Goal: Transaction & Acquisition: Purchase product/service

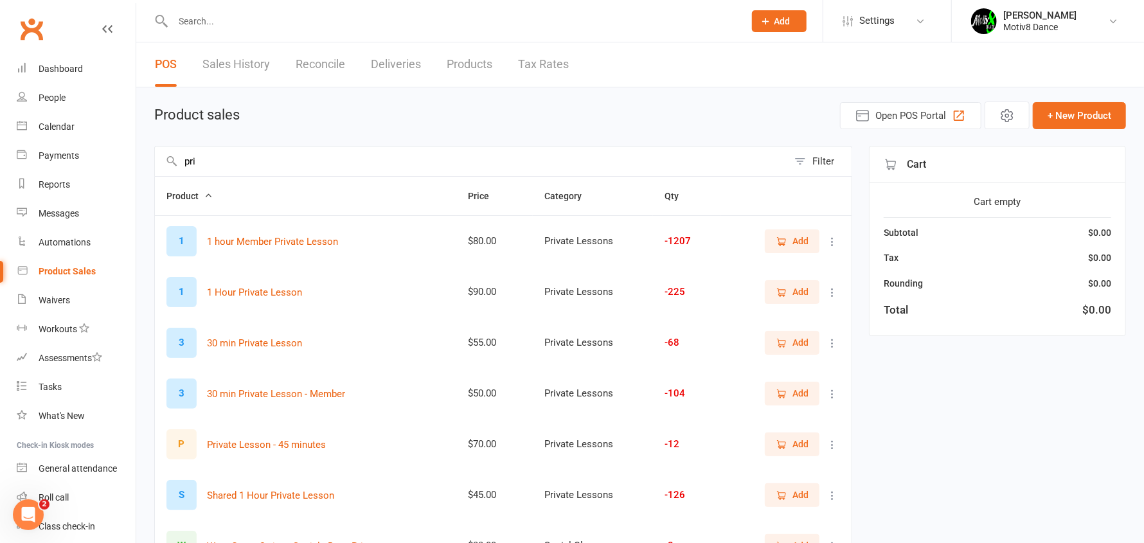
type input "pri"
click at [790, 287] on span "Add" at bounding box center [792, 292] width 33 height 14
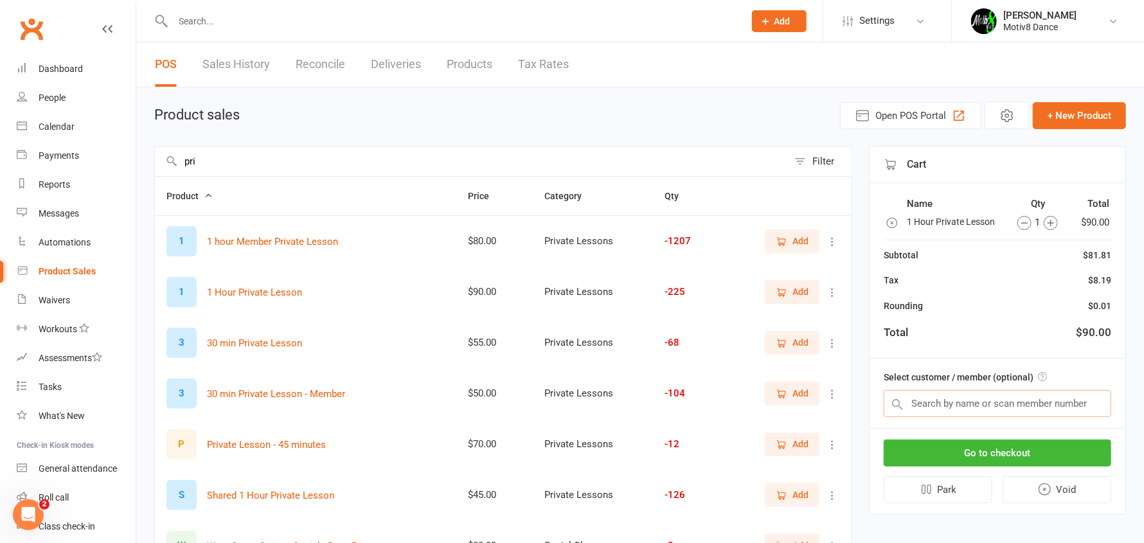
click at [920, 397] on input "text" at bounding box center [997, 403] width 227 height 27
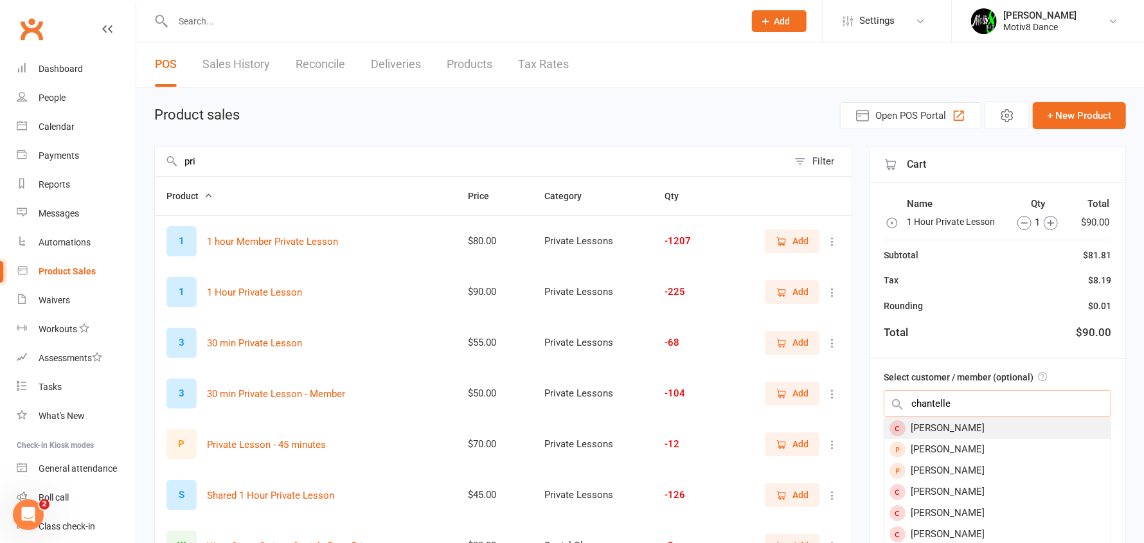
type input "chantelle"
drag, startPoint x: 987, startPoint y: 429, endPoint x: 979, endPoint y: 431, distance: 7.8
click at [982, 428] on div "Chantelle Spencer" at bounding box center [997, 428] width 226 height 21
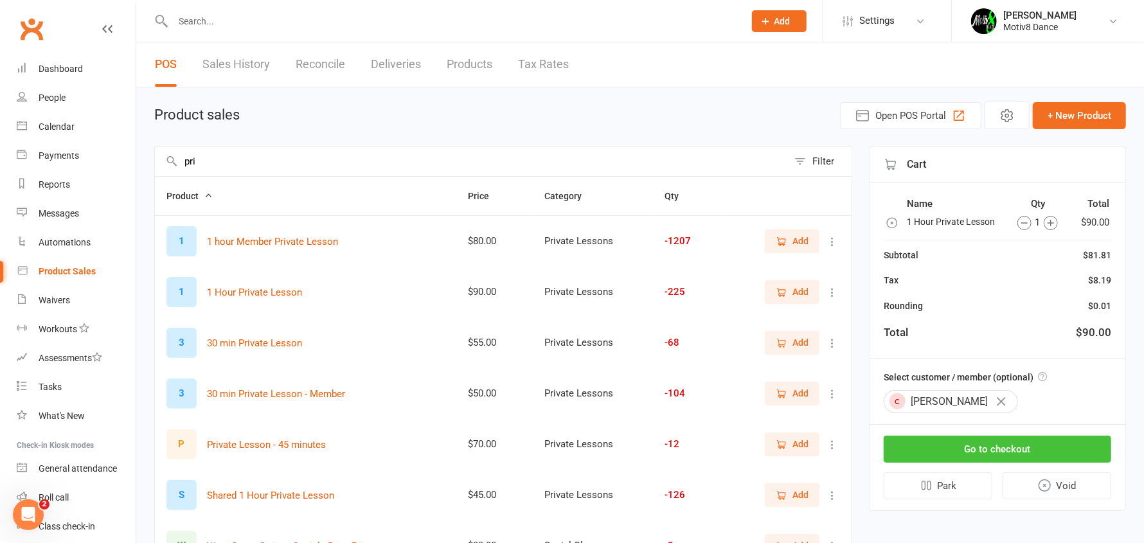
click at [982, 448] on button "Go to checkout" at bounding box center [997, 449] width 227 height 27
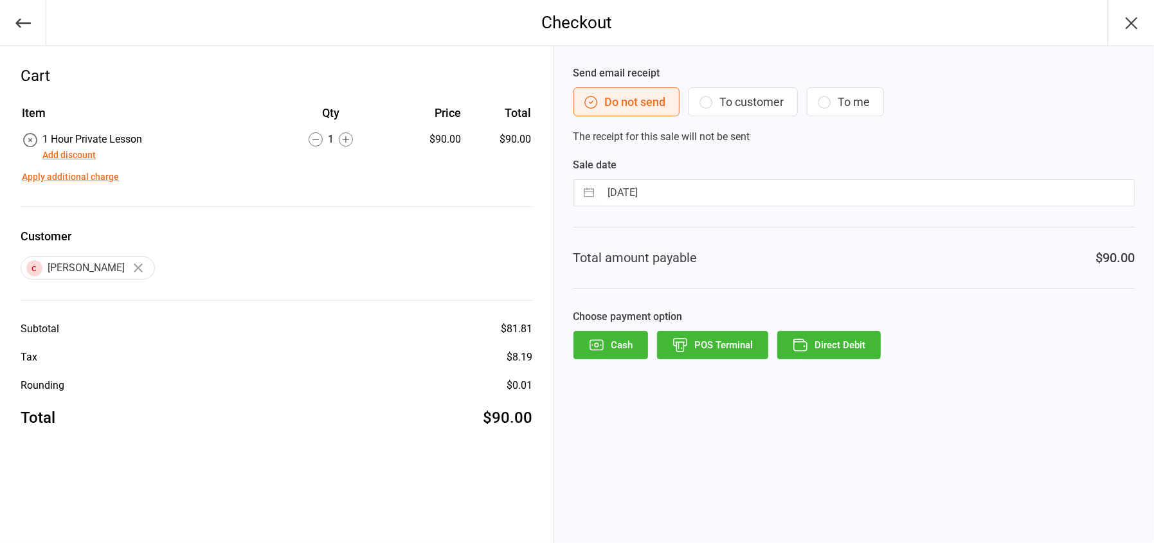
click at [715, 355] on button "POS Terminal" at bounding box center [712, 345] width 111 height 28
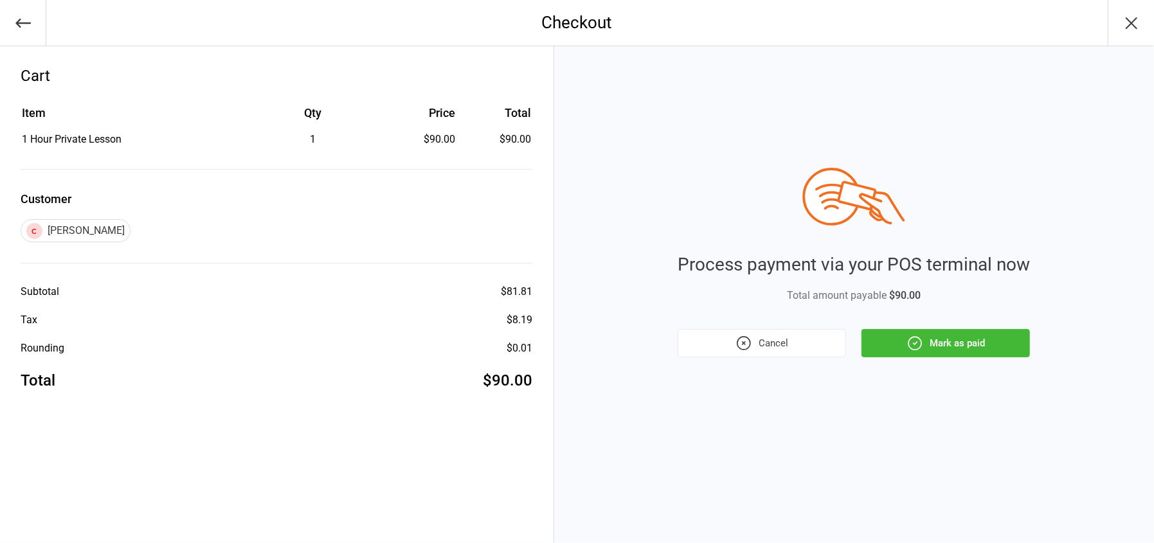
click at [936, 344] on button "Mark as paid" at bounding box center [945, 343] width 168 height 28
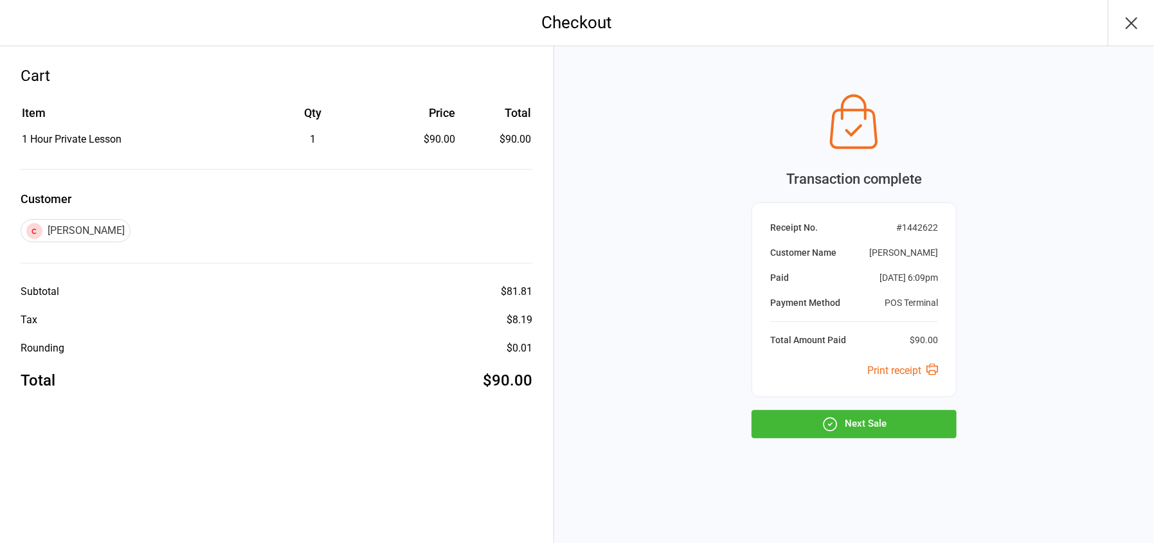
click at [884, 427] on button "Next Sale" at bounding box center [853, 424] width 205 height 28
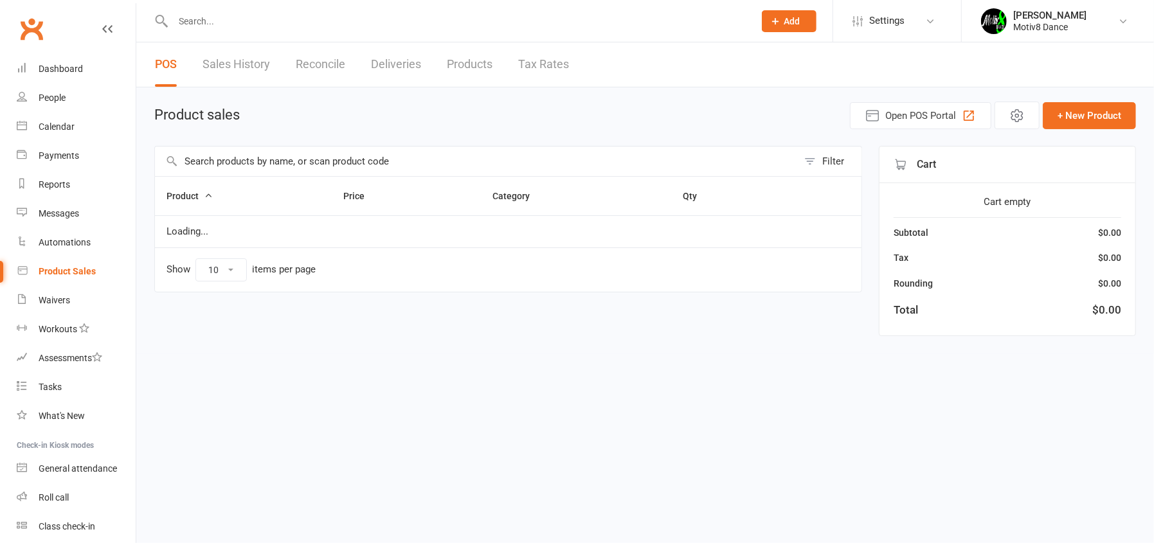
click at [353, 152] on input "text" at bounding box center [476, 162] width 643 height 30
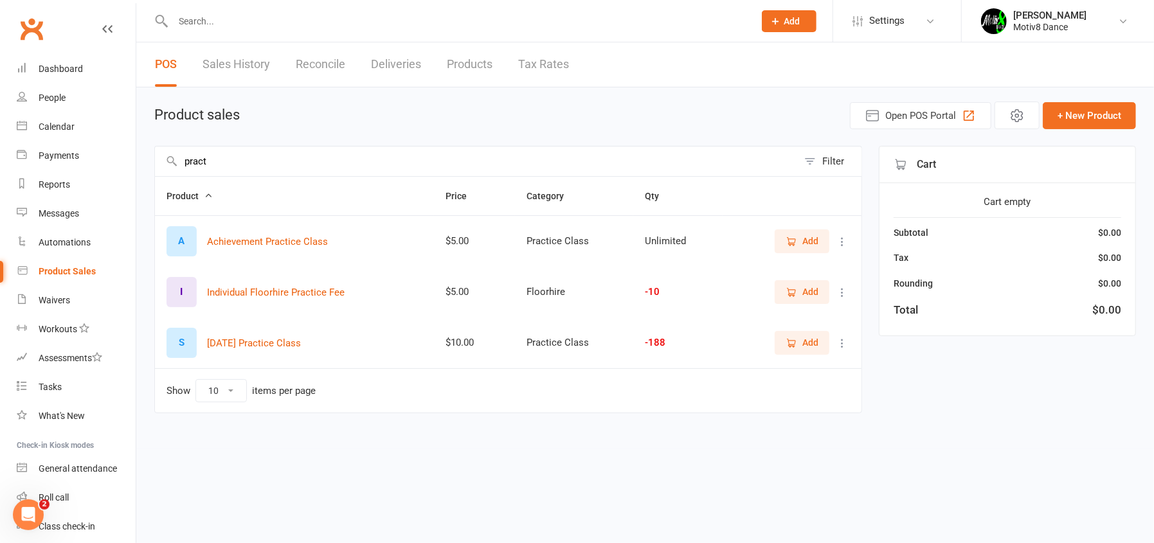
type input "pract"
click at [804, 237] on span "Add" at bounding box center [810, 241] width 16 height 14
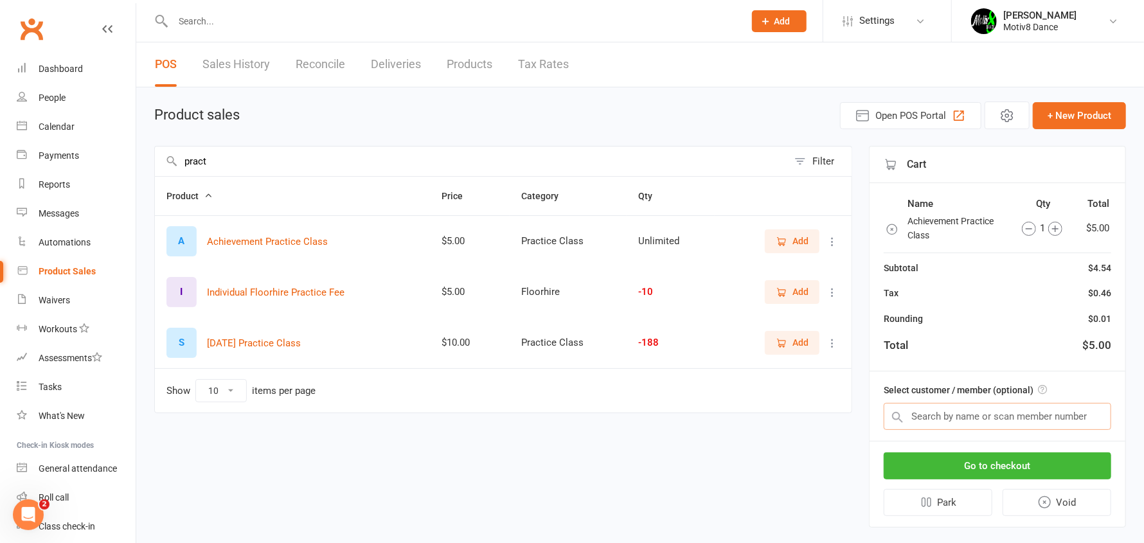
click at [1012, 419] on input "text" at bounding box center [997, 416] width 227 height 27
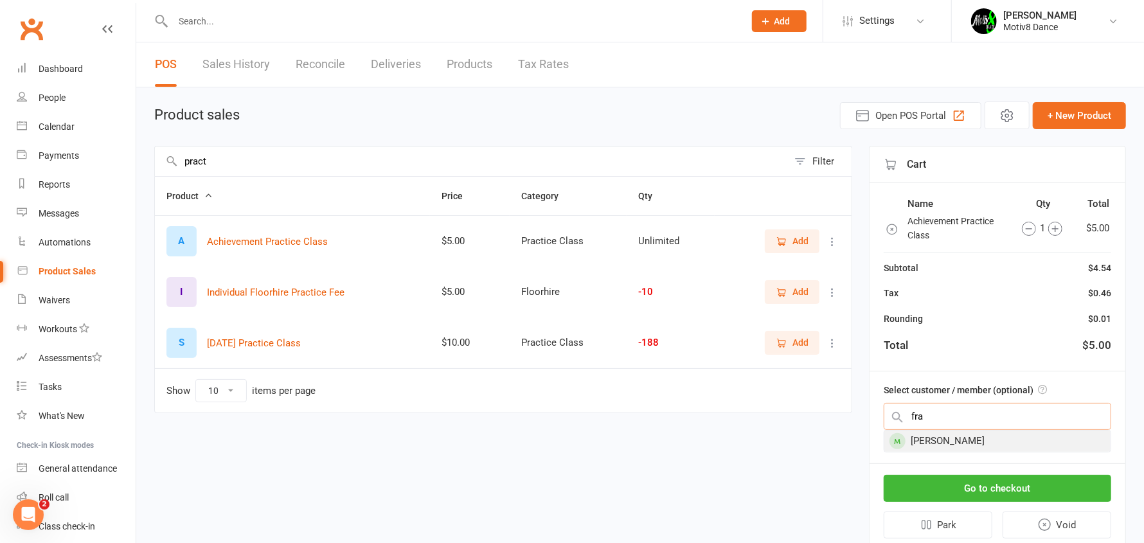
type input "fra"
click at [923, 441] on div "Silva Fran" at bounding box center [997, 441] width 226 height 21
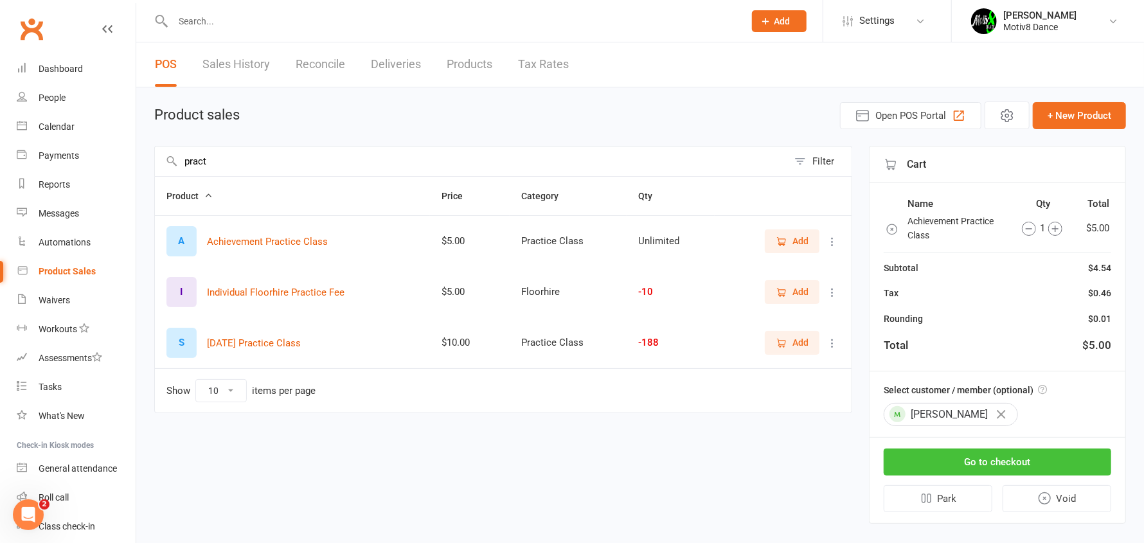
click at [931, 456] on button "Go to checkout" at bounding box center [997, 462] width 227 height 27
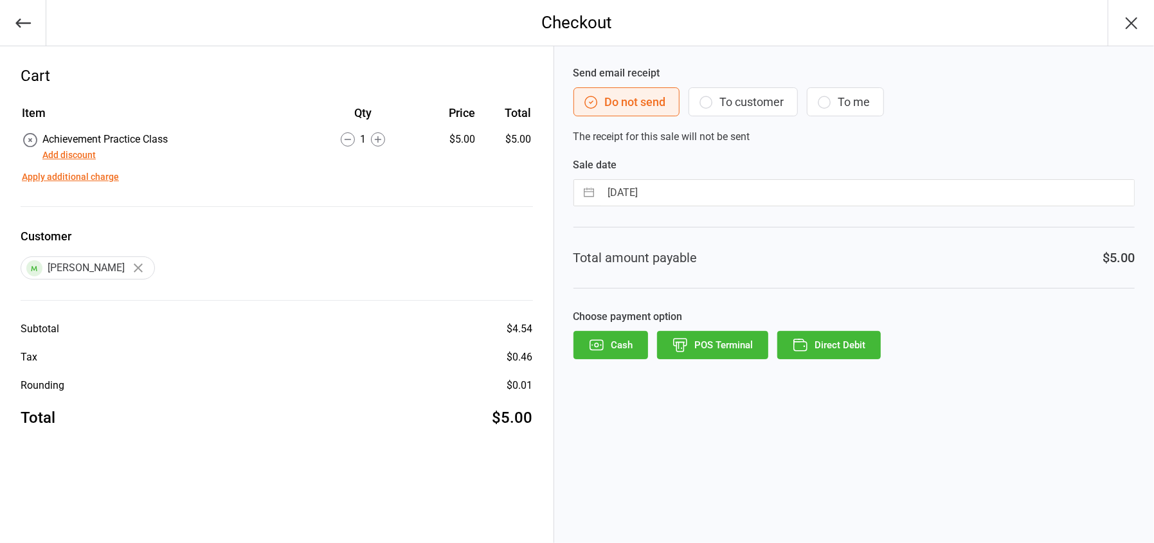
click at [728, 342] on button "POS Terminal" at bounding box center [712, 345] width 111 height 28
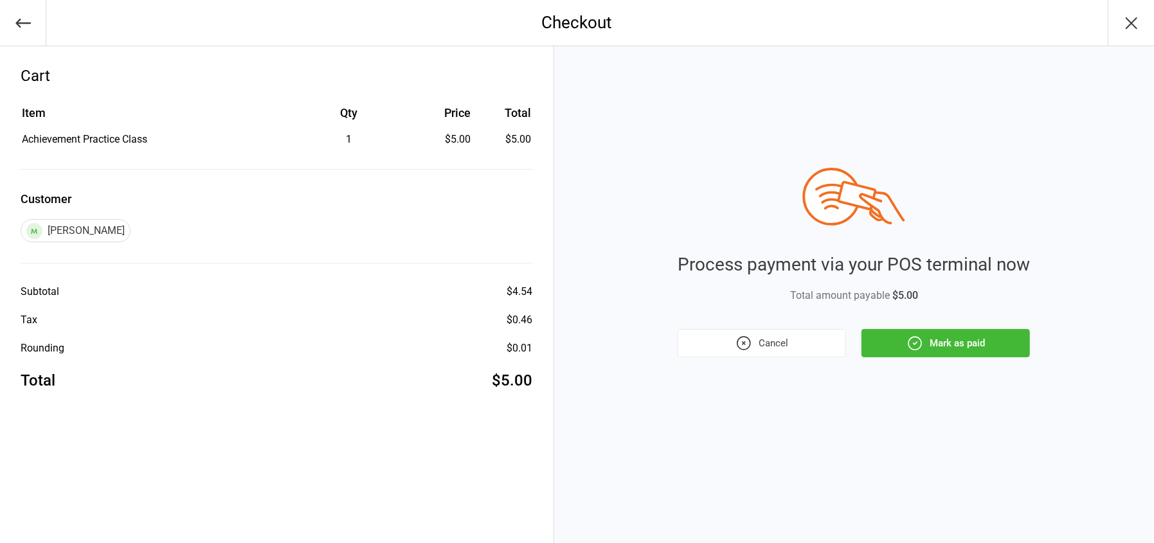
click at [912, 341] on icon "button" at bounding box center [914, 343] width 17 height 17
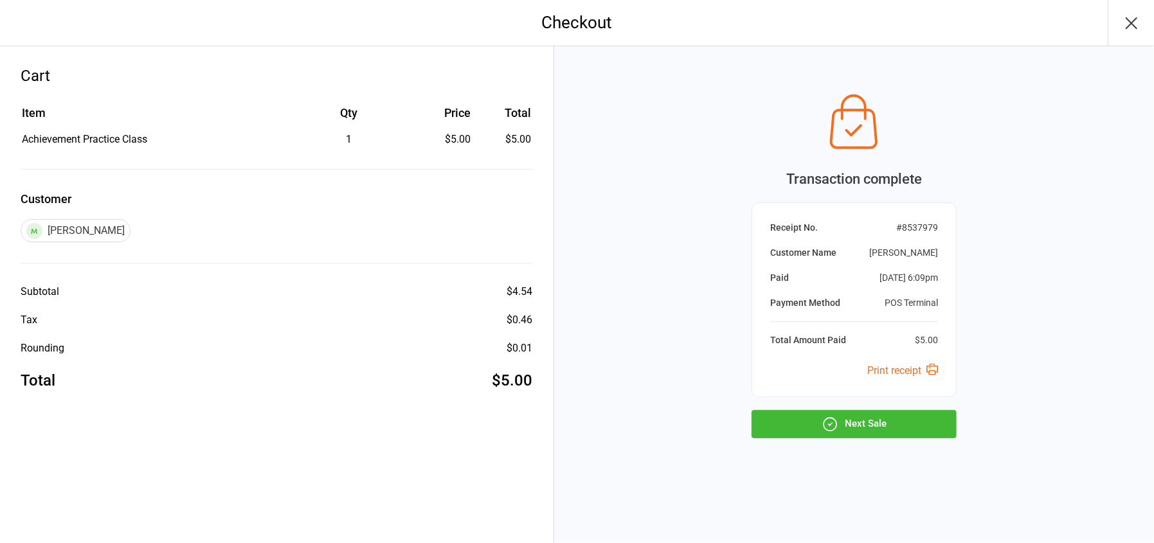
click at [842, 434] on div "Transaction complete Receipt No. # 8537979 Customer Name Silva Fran Paid Aug 17…" at bounding box center [854, 294] width 600 height 497
click at [839, 425] on button "Next Sale" at bounding box center [853, 424] width 205 height 28
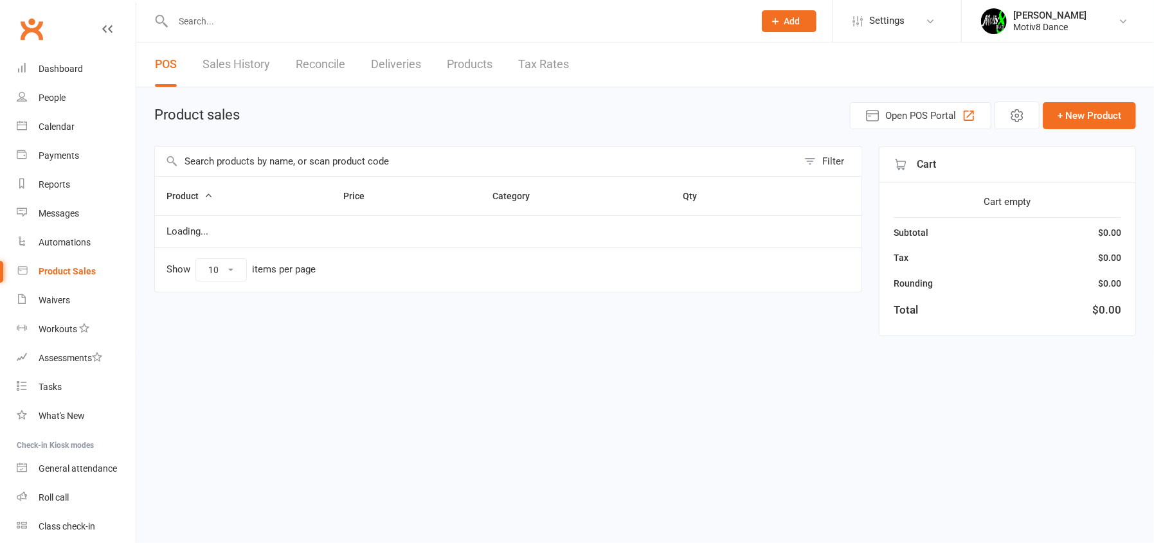
drag, startPoint x: 0, startPoint y: 0, endPoint x: 578, endPoint y: 136, distance: 594.1
click at [575, 165] on input "text" at bounding box center [476, 162] width 643 height 30
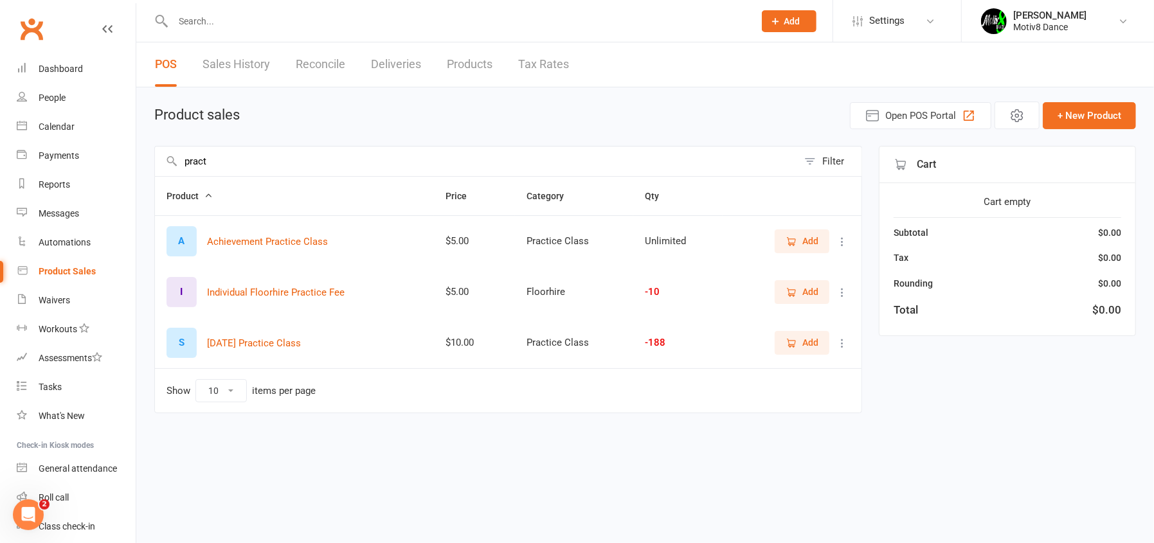
type input "pract"
click at [796, 248] on button "Add" at bounding box center [801, 240] width 55 height 23
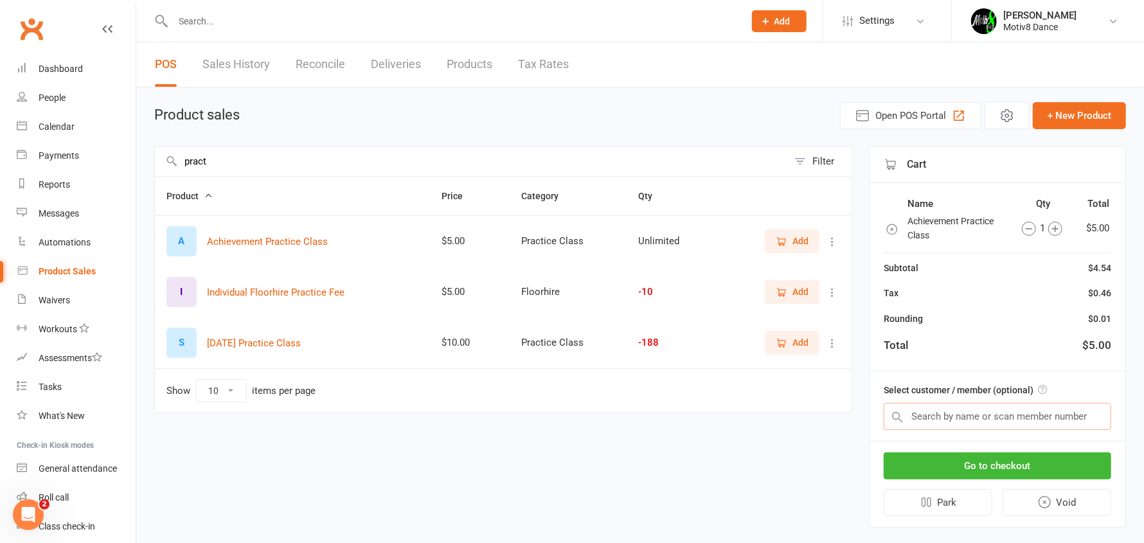
click at [929, 410] on input "text" at bounding box center [997, 416] width 227 height 27
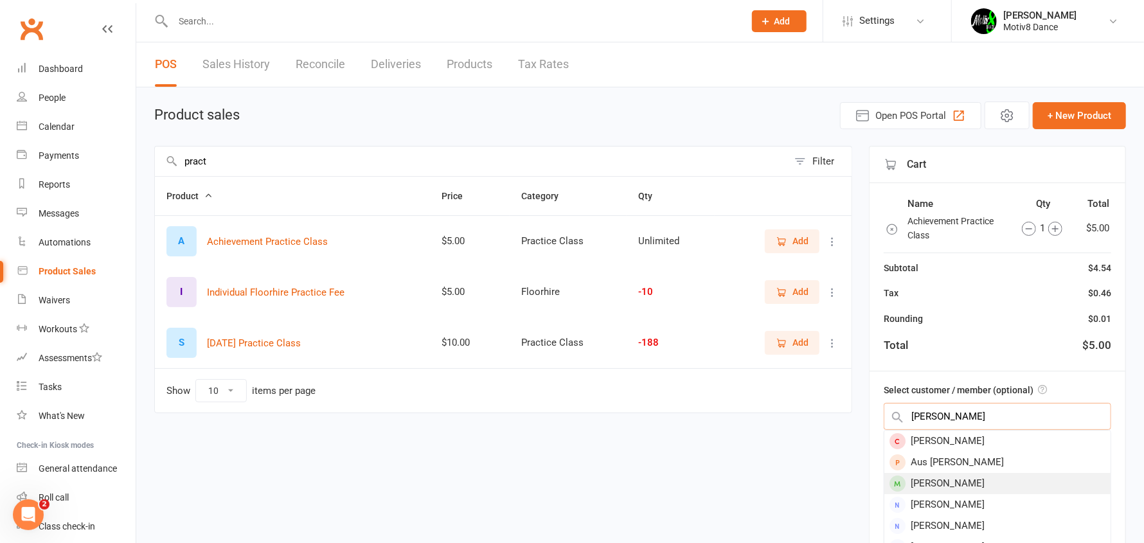
type input "anna"
click at [941, 481] on div "Babanina Anna" at bounding box center [997, 483] width 226 height 21
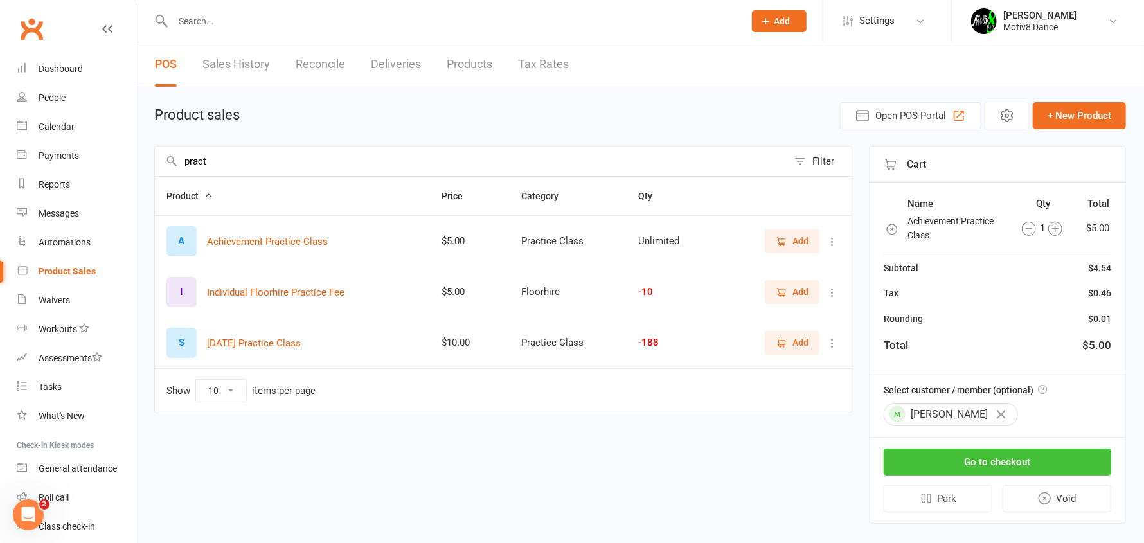
click at [945, 473] on button "Go to checkout" at bounding box center [997, 462] width 227 height 27
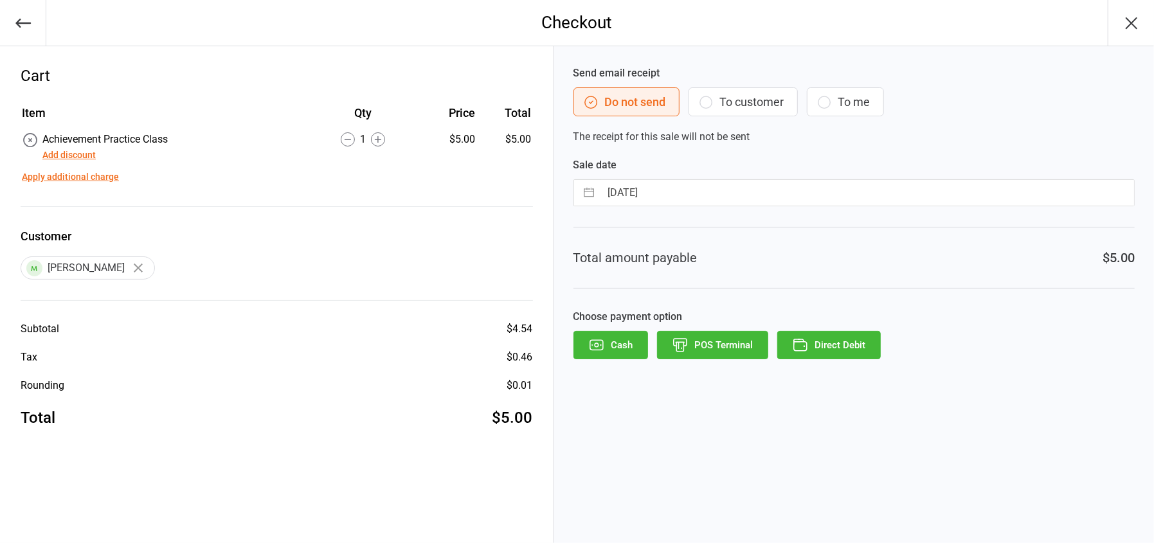
click at [747, 353] on button "POS Terminal" at bounding box center [712, 345] width 111 height 28
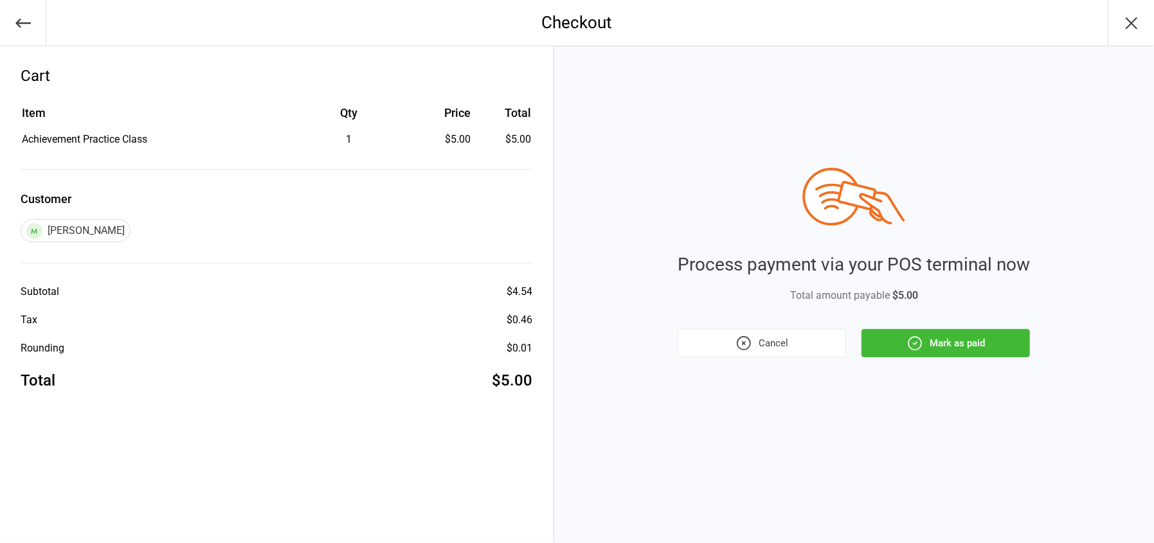
click at [904, 344] on button "Mark as paid" at bounding box center [945, 343] width 168 height 28
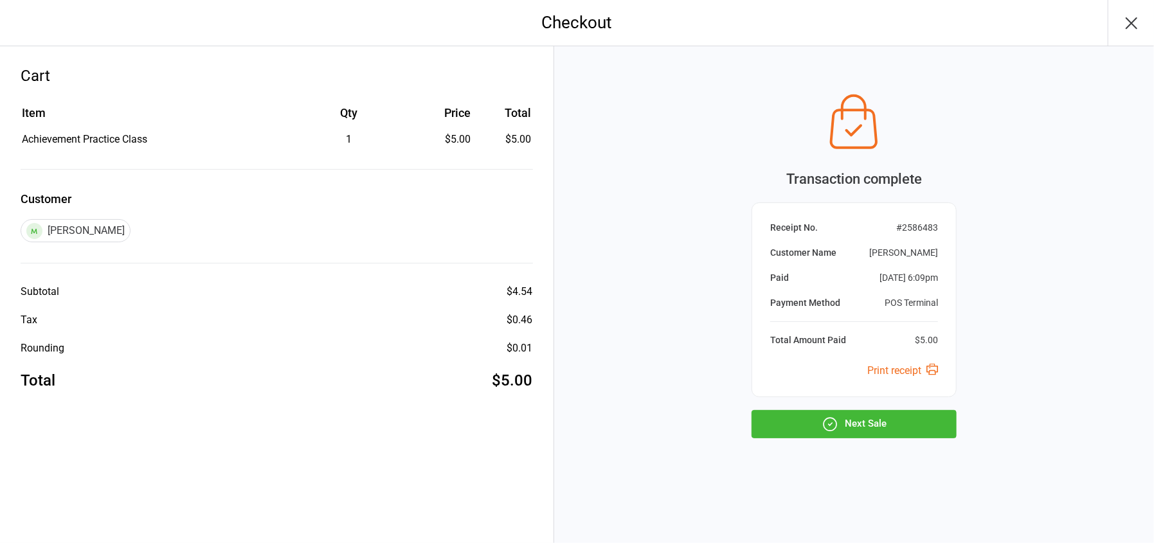
click at [875, 433] on button "Next Sale" at bounding box center [853, 424] width 205 height 28
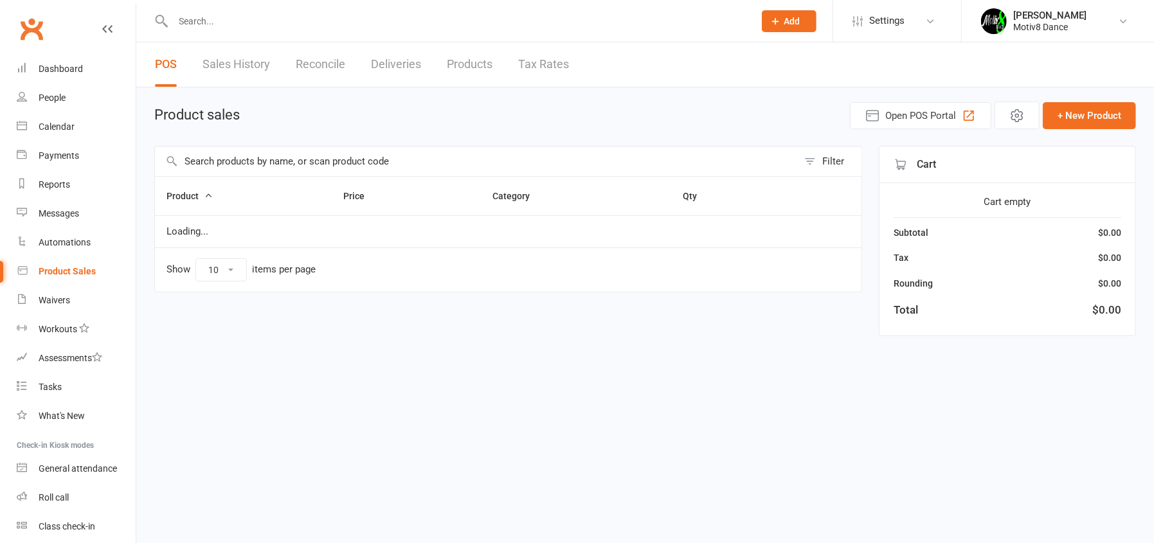
click at [396, 164] on input "text" at bounding box center [476, 162] width 643 height 30
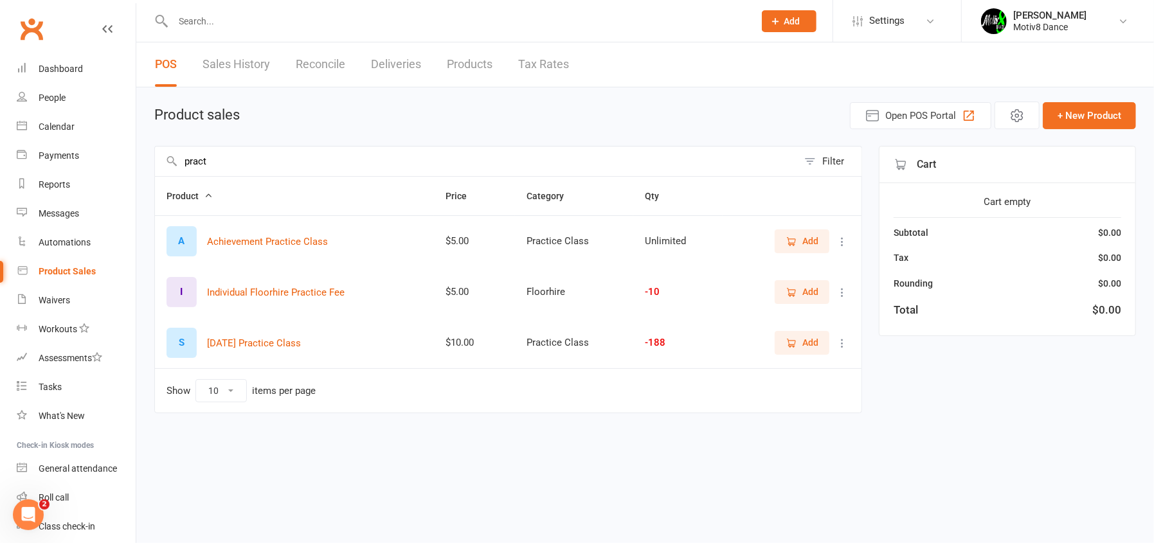
type input "pract"
click at [796, 241] on icon "button" at bounding box center [791, 242] width 12 height 12
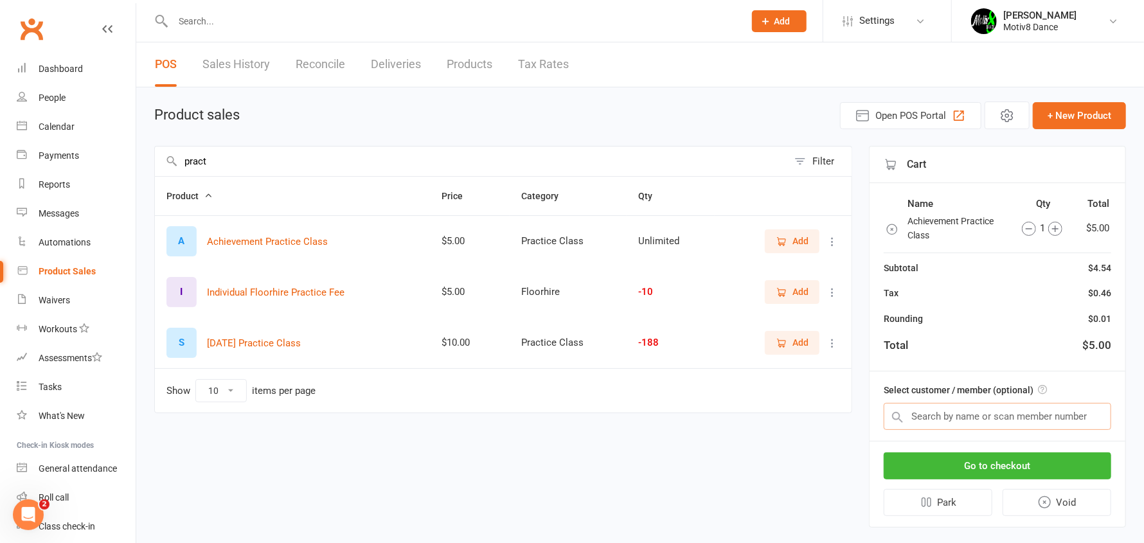
click at [953, 407] on input "text" at bounding box center [997, 416] width 227 height 27
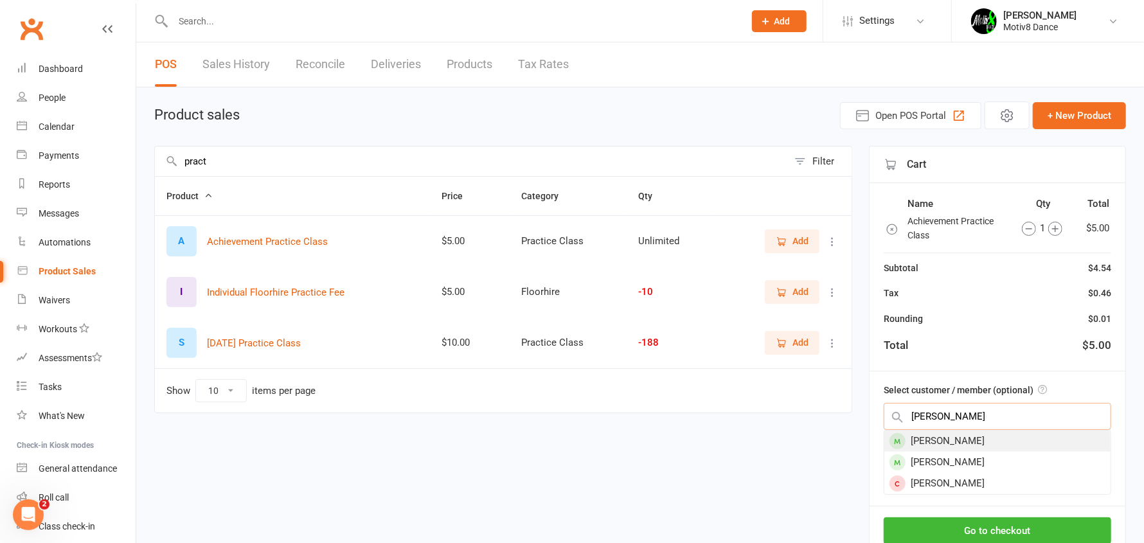
type input "[PERSON_NAME]"
click at [940, 443] on div "[PERSON_NAME]" at bounding box center [997, 441] width 226 height 21
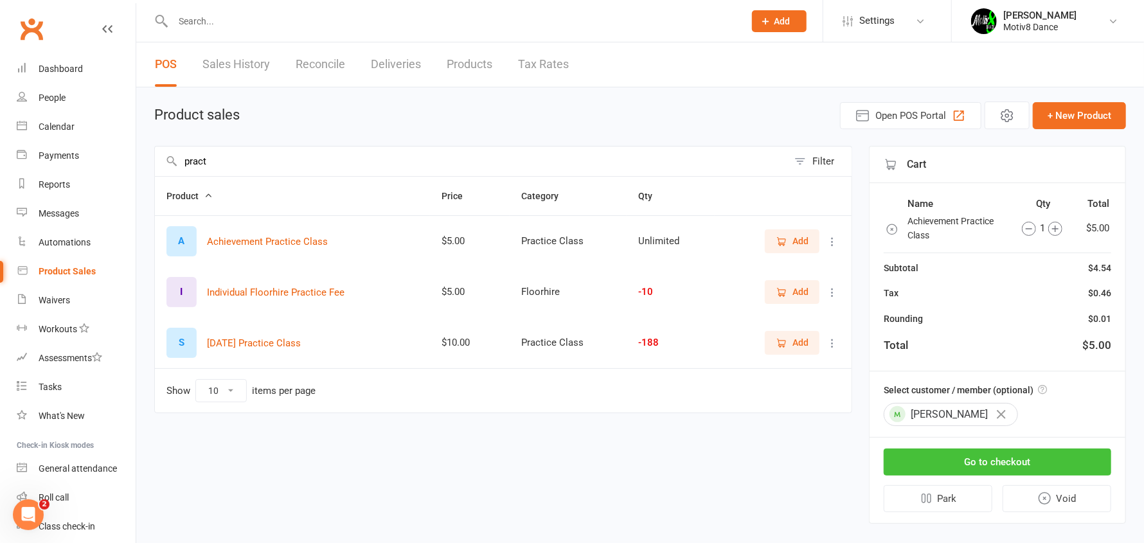
click at [951, 456] on button "Go to checkout" at bounding box center [997, 462] width 227 height 27
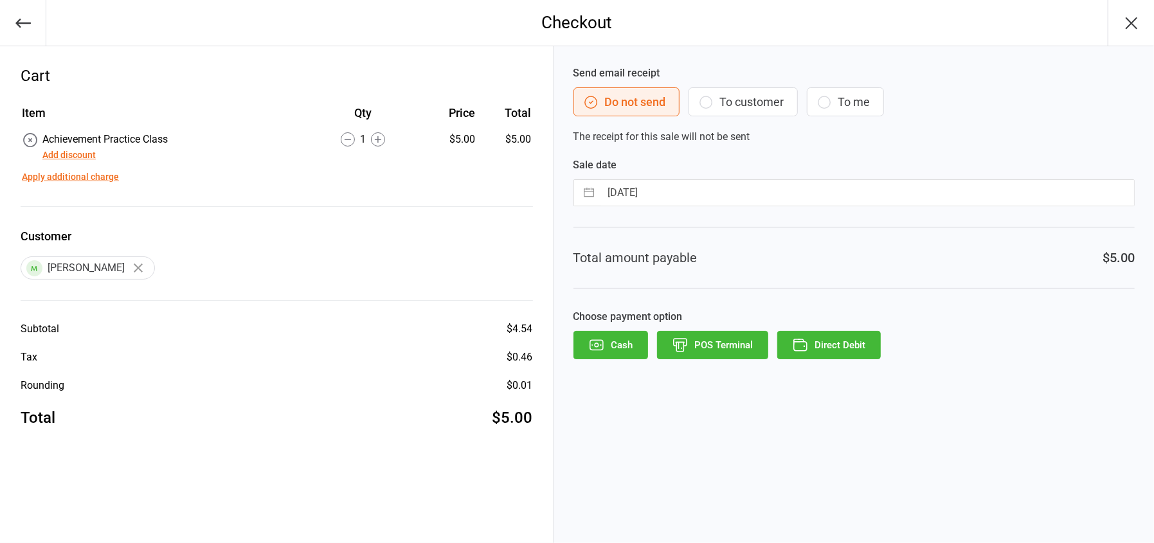
click at [686, 343] on icon "button" at bounding box center [680, 345] width 17 height 17
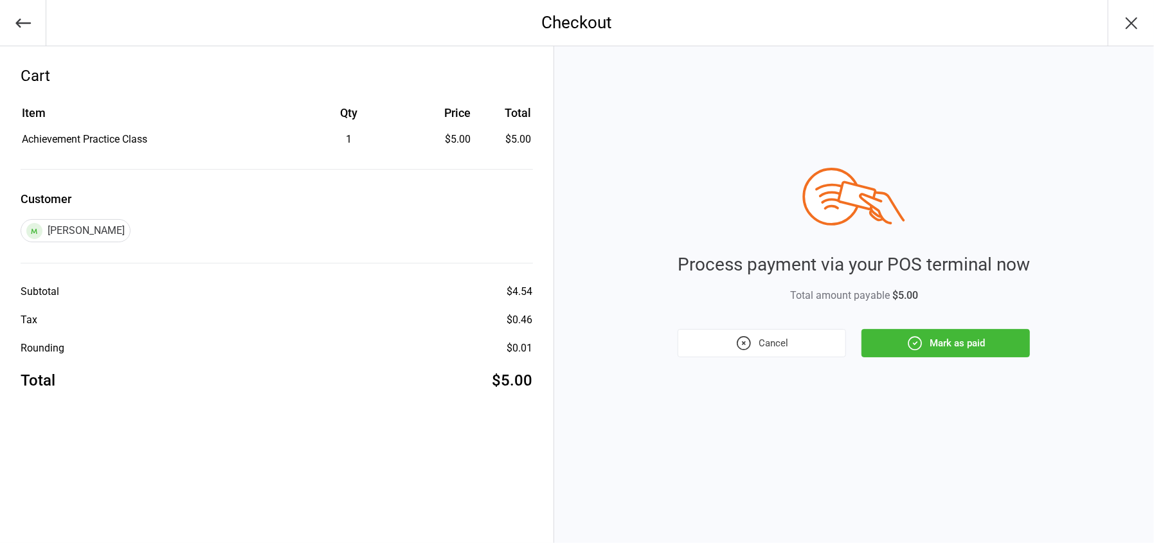
click at [940, 350] on button "Mark as paid" at bounding box center [945, 343] width 168 height 28
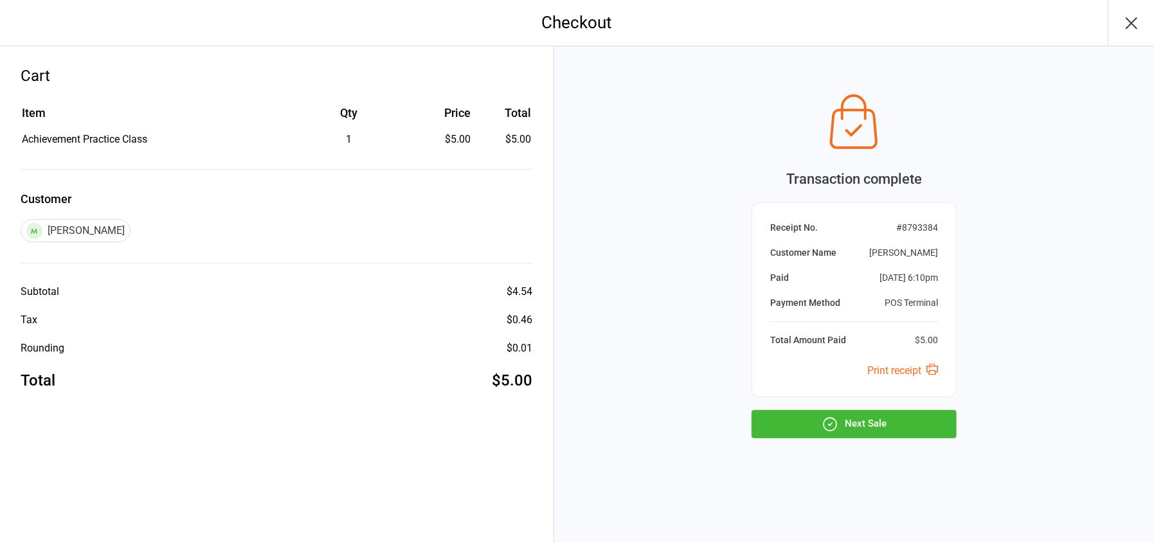
click at [873, 424] on button "Next Sale" at bounding box center [853, 424] width 205 height 28
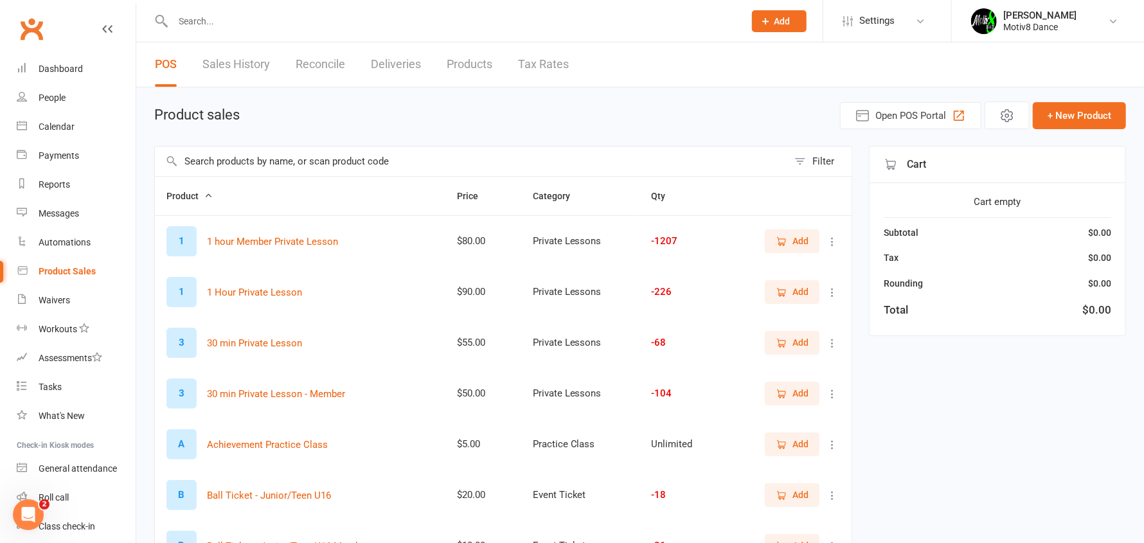
click at [298, 165] on input "text" at bounding box center [471, 162] width 633 height 30
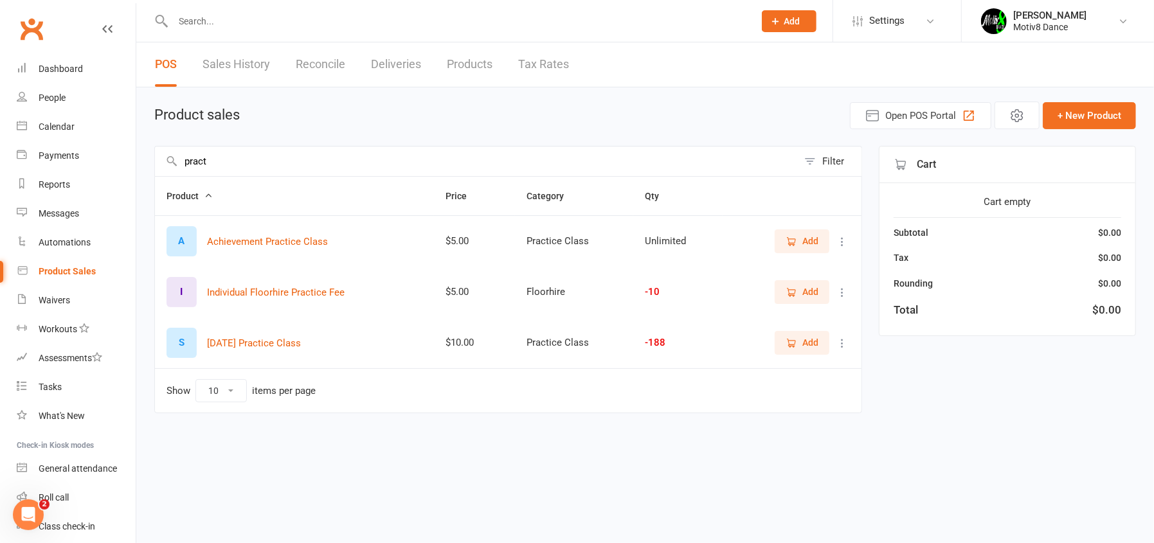
type input "pract"
click at [803, 244] on span "Add" at bounding box center [810, 241] width 16 height 14
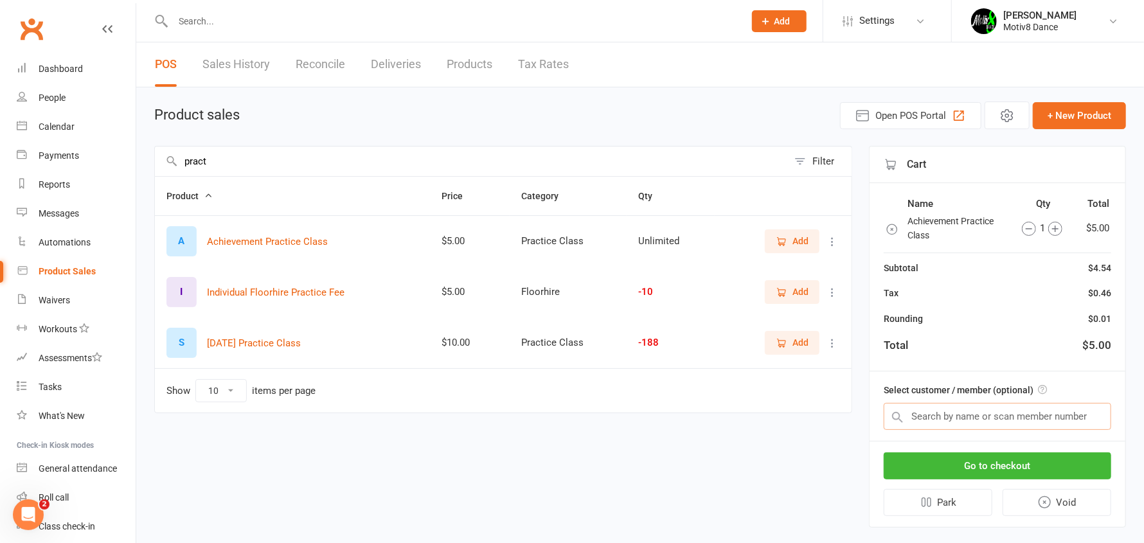
click at [956, 420] on input "text" at bounding box center [997, 416] width 227 height 27
type input "june"
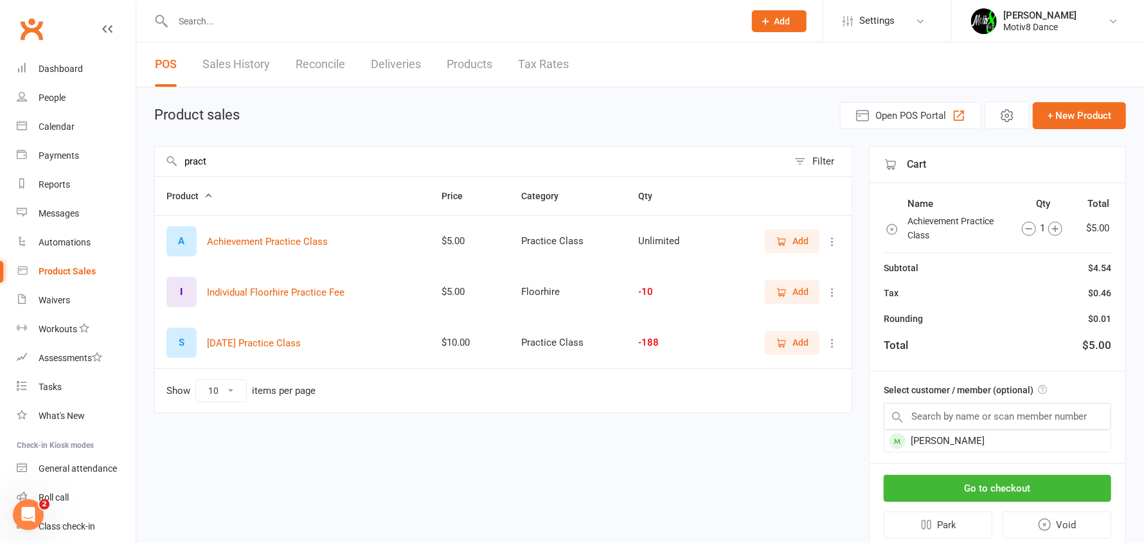
click at [935, 454] on div "Cart Name Qty Total Achievement Practice Class 1 $5.00 Subtotal $4.54 Tax $0.46…" at bounding box center [997, 348] width 257 height 404
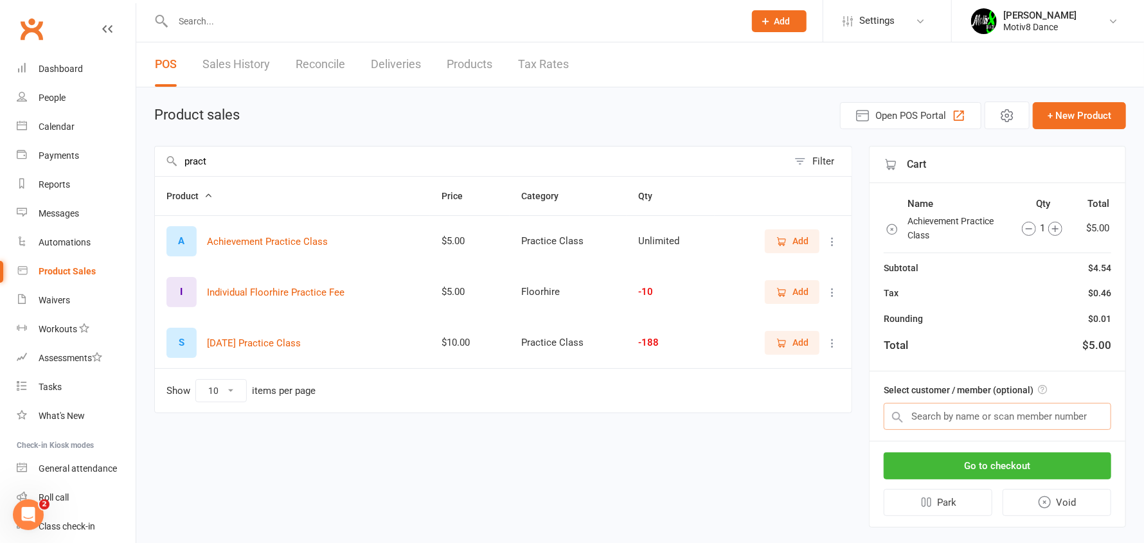
click at [945, 416] on input "text" at bounding box center [997, 416] width 227 height 27
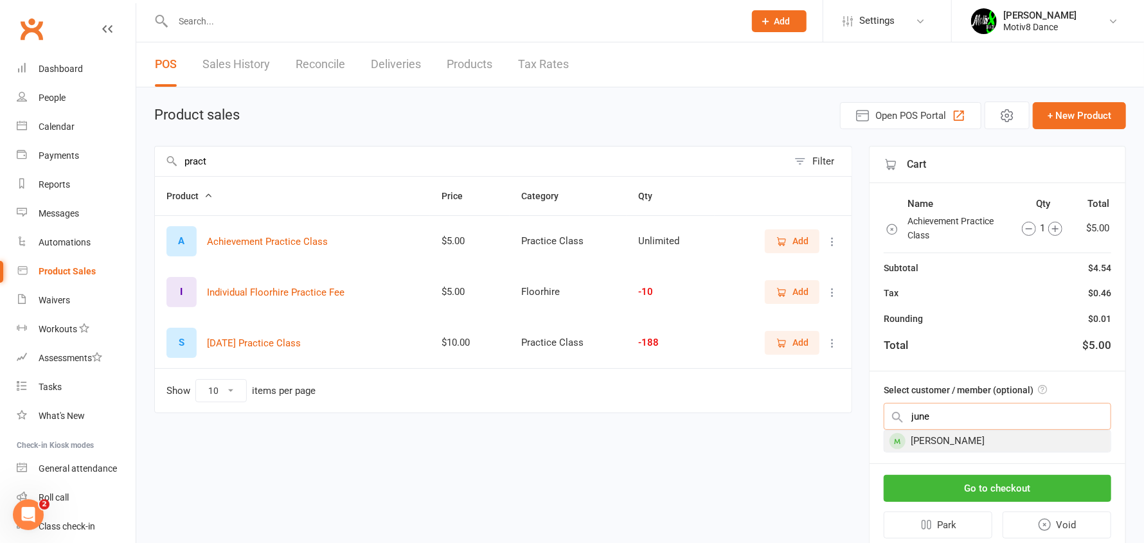
type input "june"
click at [925, 441] on div "[PERSON_NAME]" at bounding box center [997, 441] width 226 height 21
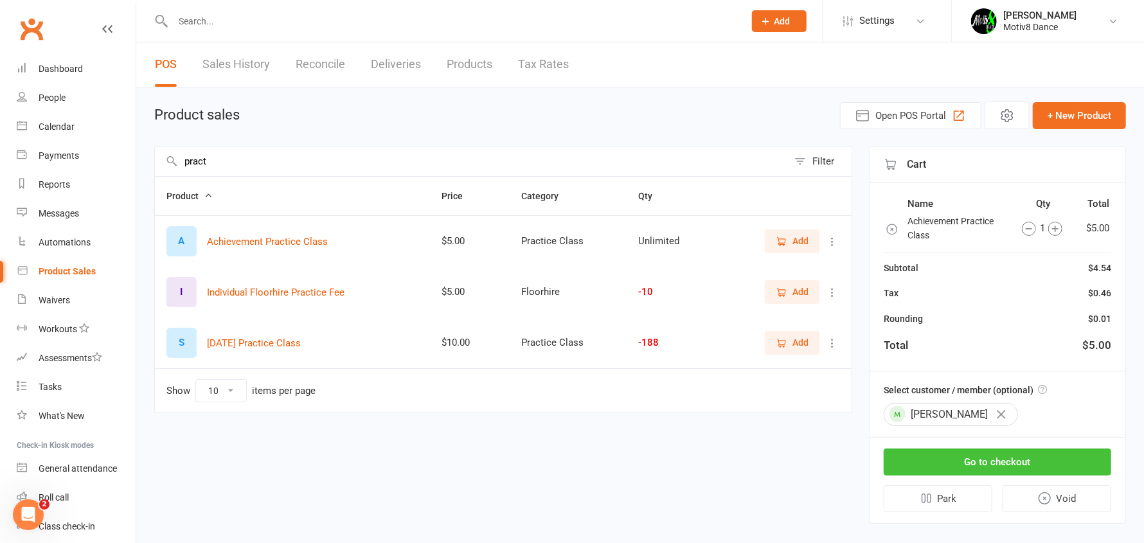
click at [945, 461] on button "Go to checkout" at bounding box center [997, 462] width 227 height 27
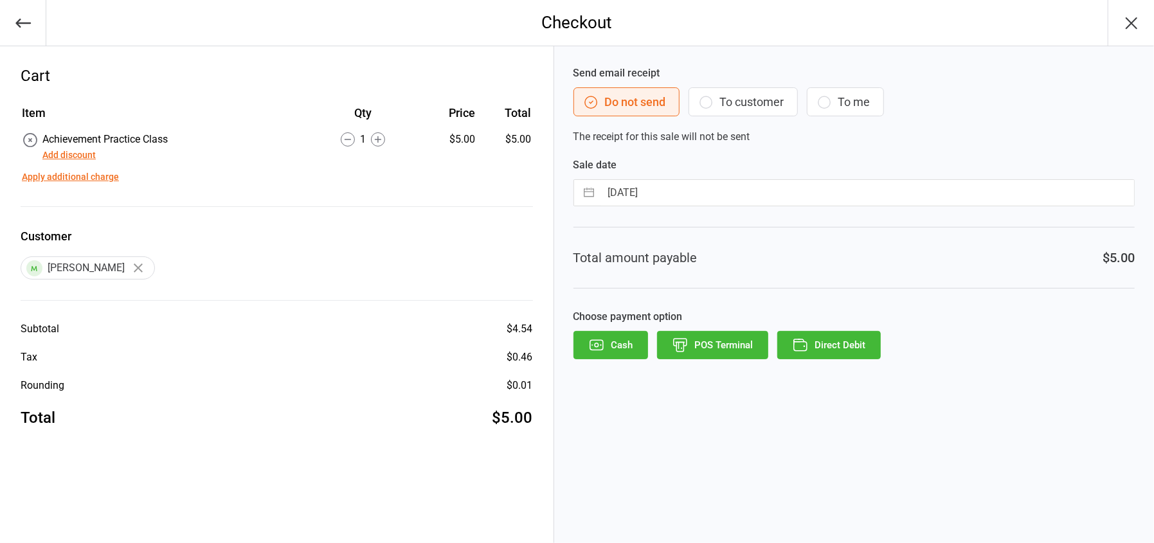
click at [625, 337] on button "Cash" at bounding box center [610, 345] width 75 height 28
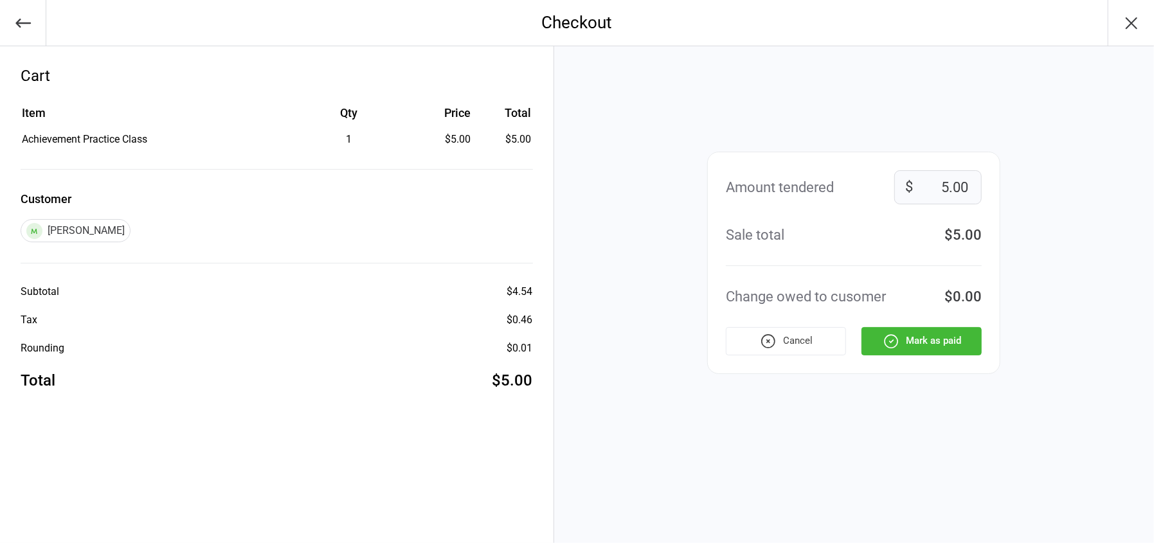
click at [940, 345] on button "Mark as paid" at bounding box center [921, 341] width 120 height 28
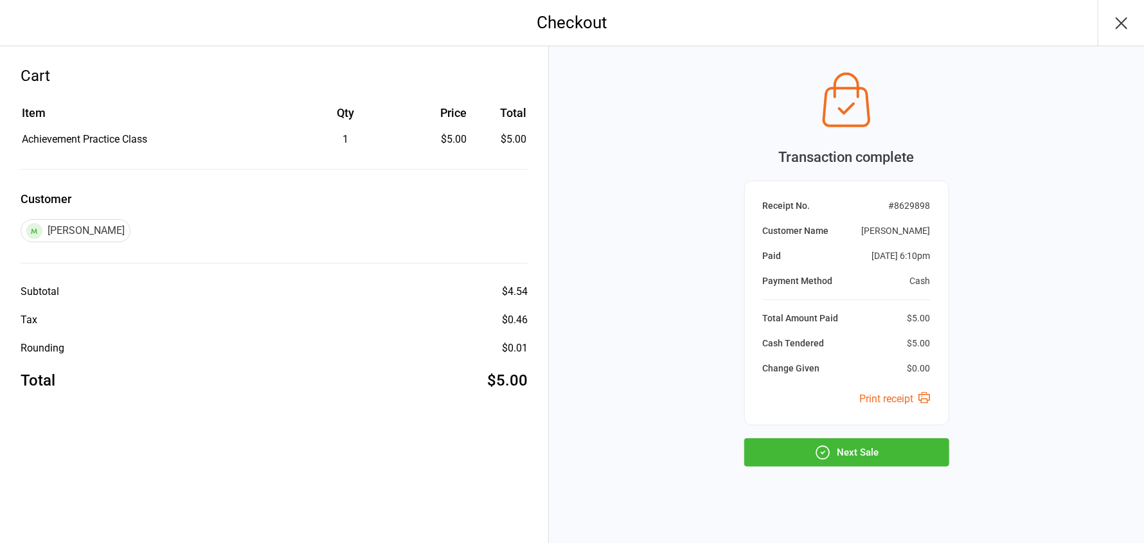
click at [880, 454] on button "Next Sale" at bounding box center [846, 452] width 205 height 28
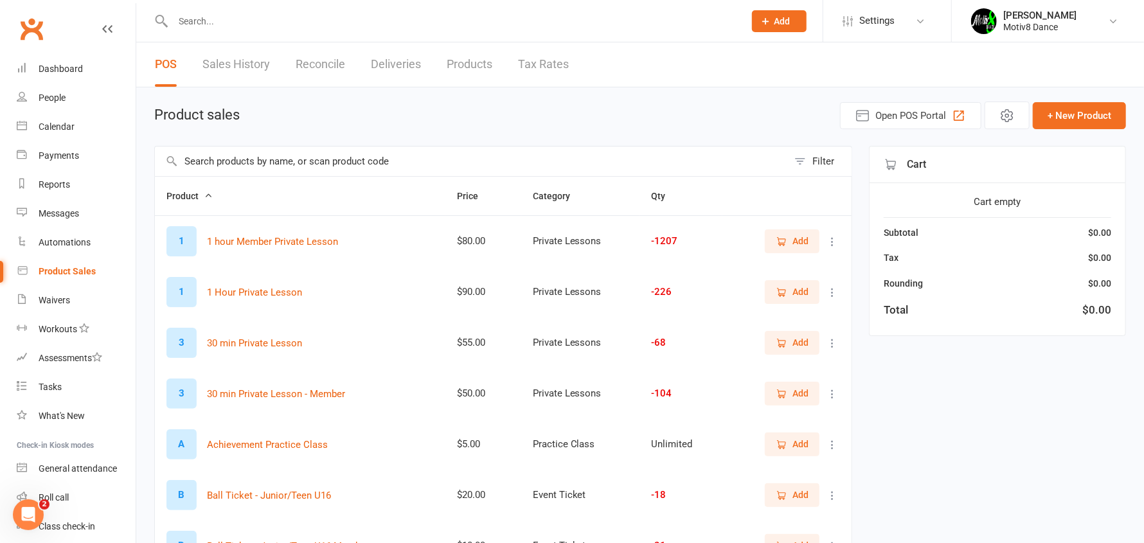
click at [312, 160] on input "text" at bounding box center [471, 162] width 633 height 30
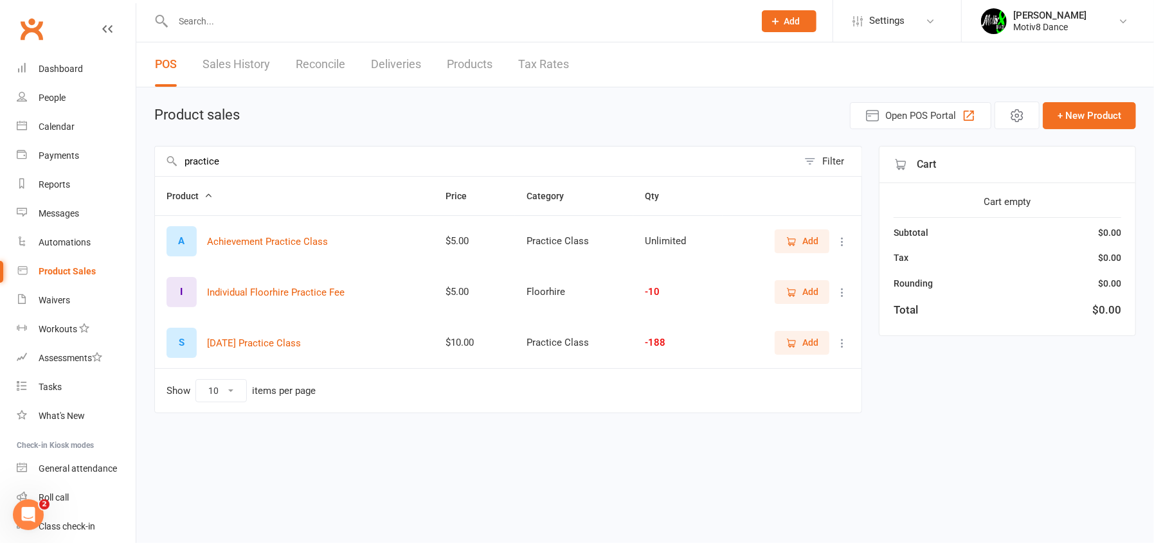
type input "practice"
click at [807, 232] on button "Add" at bounding box center [801, 240] width 55 height 23
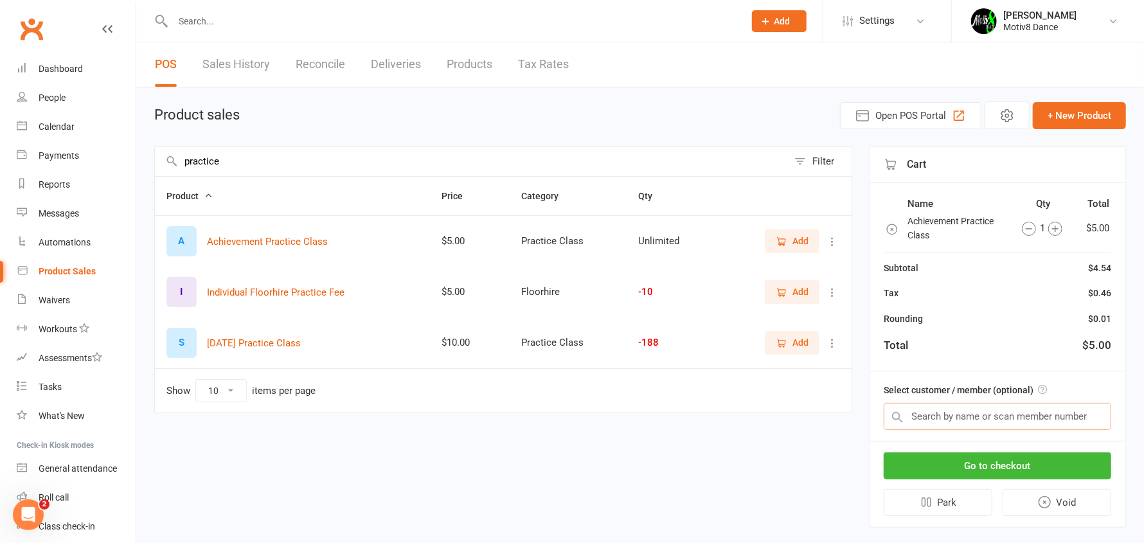
click at [972, 418] on input "text" at bounding box center [997, 416] width 227 height 27
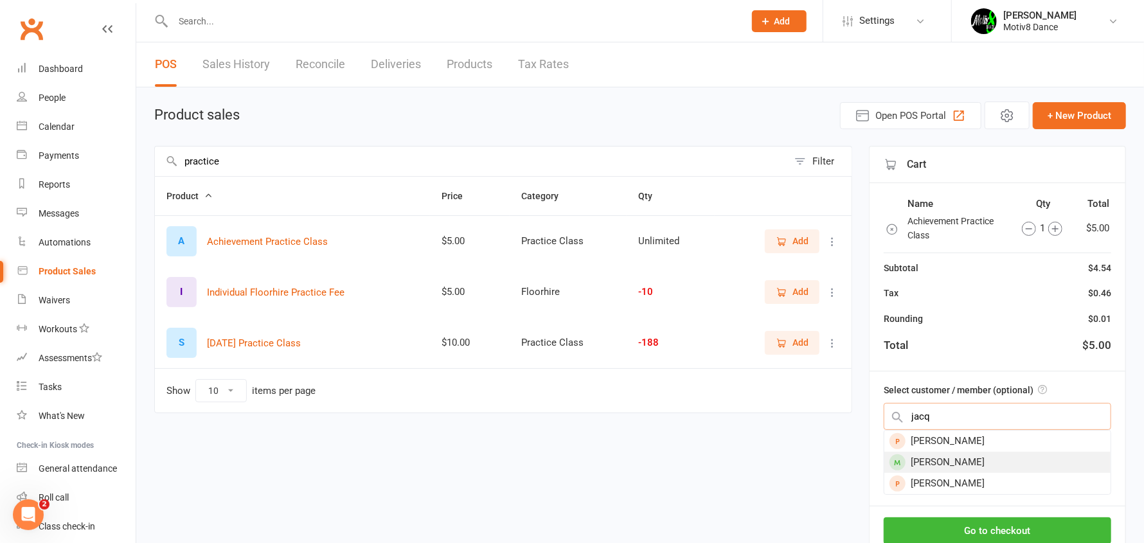
type input "jacq"
click at [946, 461] on div "[PERSON_NAME]" at bounding box center [997, 462] width 226 height 21
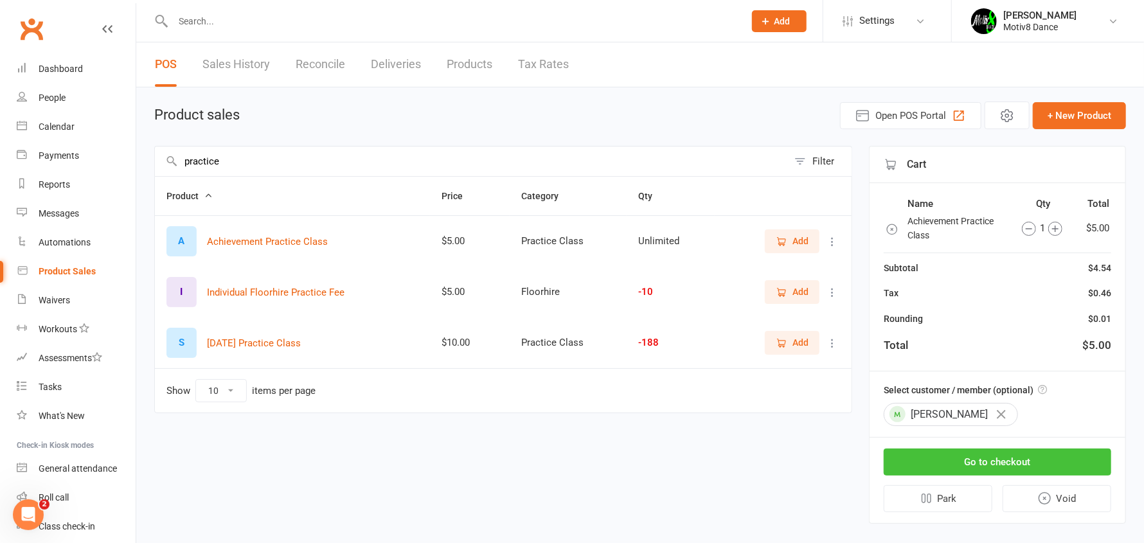
click at [958, 467] on button "Go to checkout" at bounding box center [997, 462] width 227 height 27
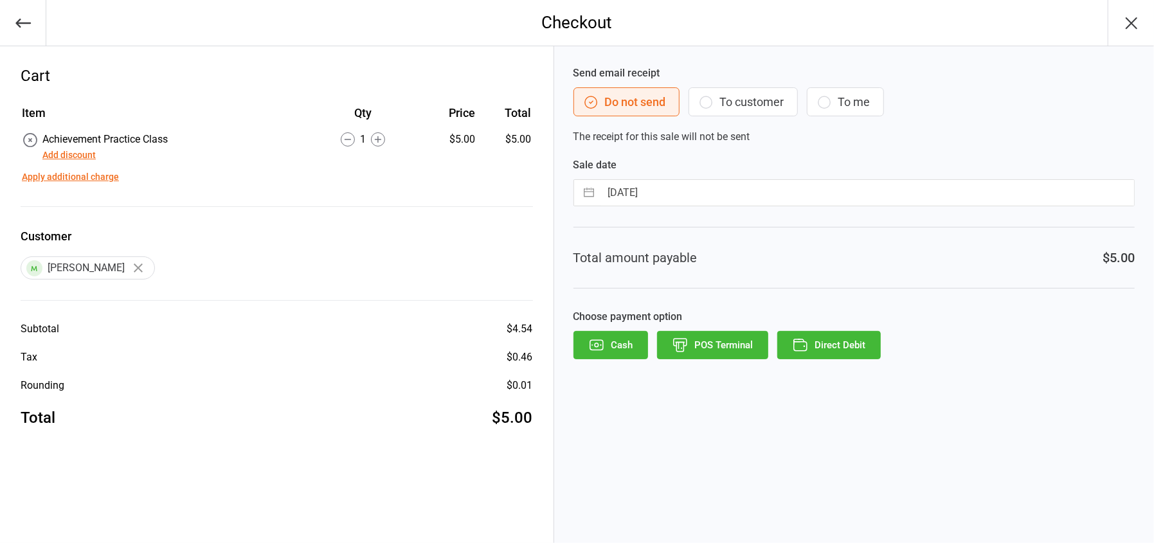
click at [599, 346] on icon "button" at bounding box center [596, 345] width 17 height 17
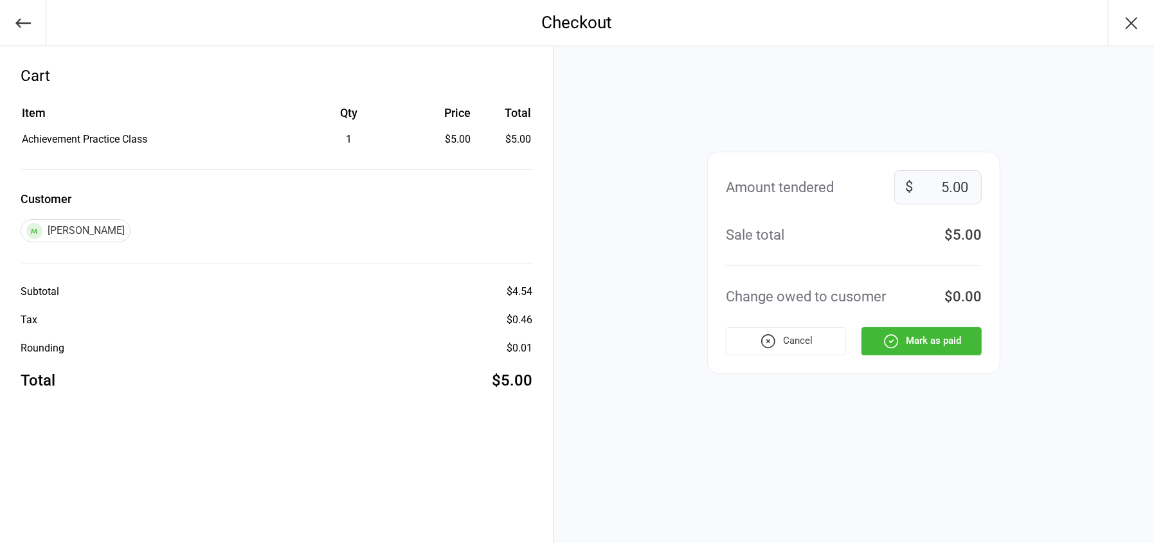
click at [930, 338] on button "Mark as paid" at bounding box center [921, 341] width 120 height 28
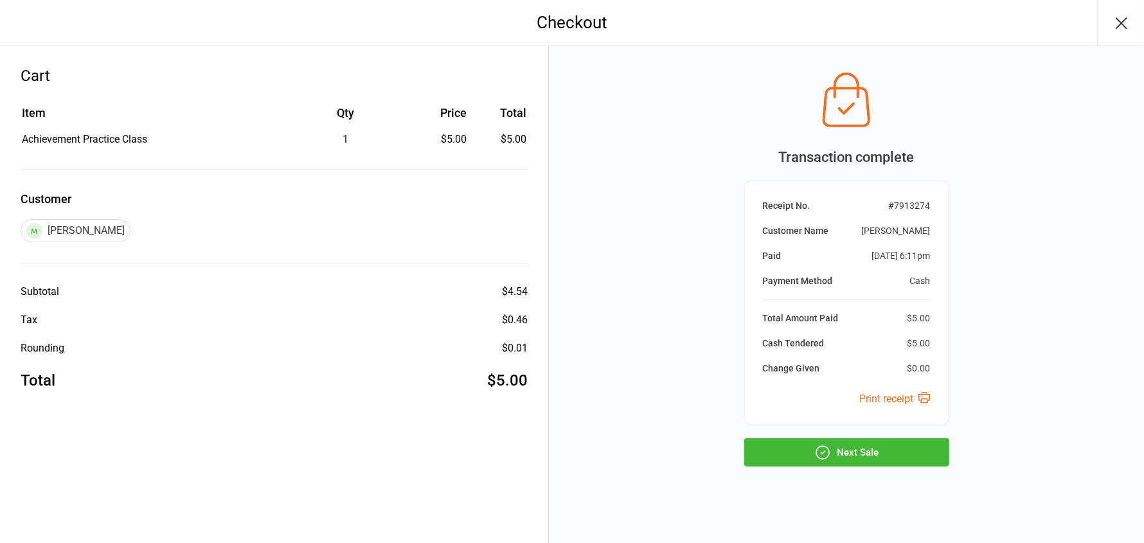
click at [862, 449] on button "Next Sale" at bounding box center [846, 452] width 205 height 28
